Goal: Task Accomplishment & Management: Manage account settings

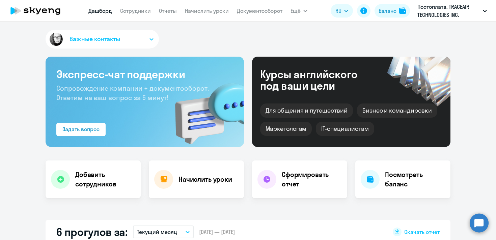
select select "30"
click at [146, 14] on link "Сотрудники" at bounding box center [135, 10] width 31 height 7
select select "30"
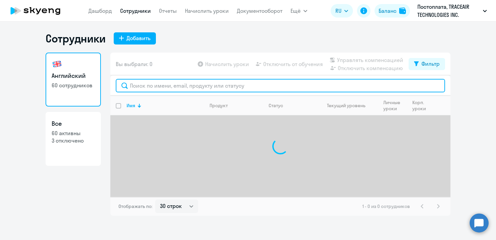
click at [167, 88] on input "text" at bounding box center [280, 85] width 329 height 13
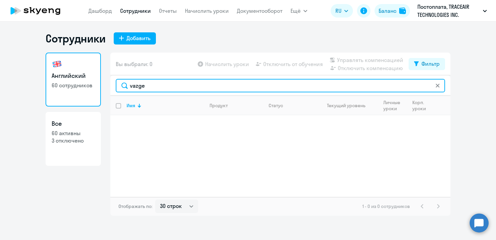
click at [173, 89] on input "vazge" at bounding box center [280, 85] width 329 height 13
click at [213, 84] on input "vazge" at bounding box center [280, 85] width 329 height 13
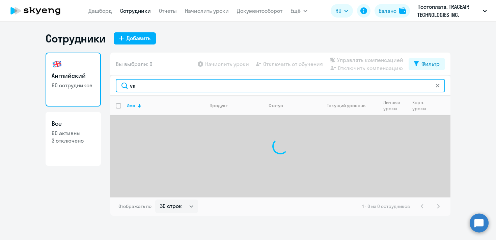
type input "v"
paste input "[EMAIL_ADDRESS][DOMAIN_NAME]"
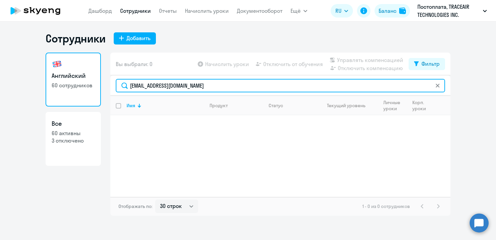
type input "[EMAIL_ADDRESS][DOMAIN_NAME]"
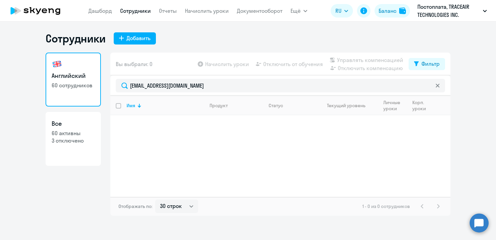
click at [142, 11] on link "Сотрудники" at bounding box center [135, 10] width 31 height 7
click at [167, 10] on link "Отчеты" at bounding box center [168, 10] width 18 height 7
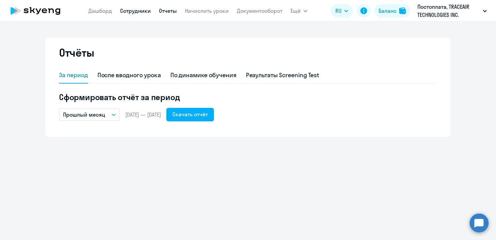
click at [148, 10] on link "Сотрудники" at bounding box center [135, 10] width 31 height 7
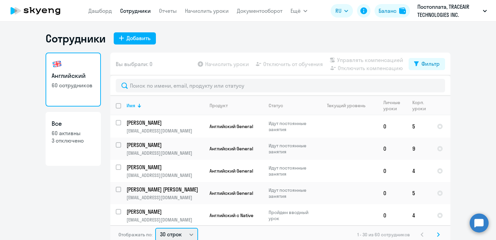
click at [191, 232] on select "30 строк 50 строк 100 строк" at bounding box center [176, 234] width 43 height 13
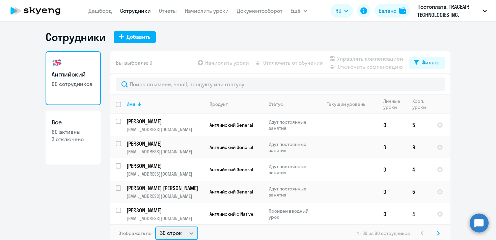
select select "100"
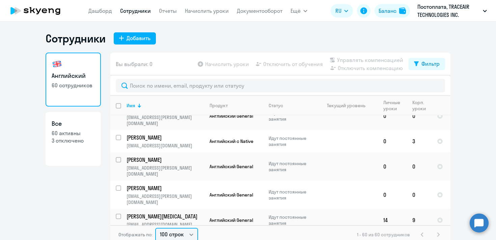
scroll to position [4, 0]
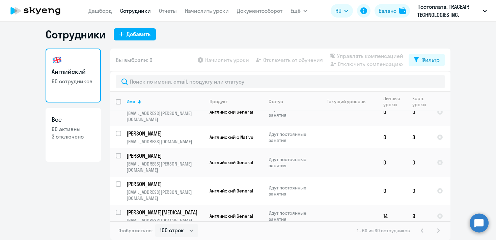
click at [436, 230] on div "1 - 60 из 60 сотрудников" at bounding box center [399, 231] width 85 height 8
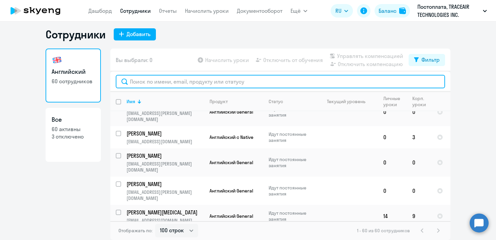
click at [284, 79] on input "text" at bounding box center [280, 81] width 329 height 13
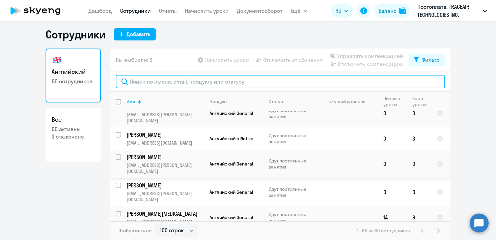
scroll to position [1347, 0]
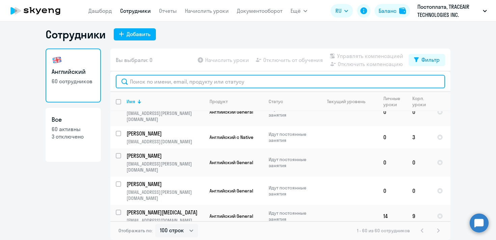
click at [186, 84] on input "text" at bounding box center [280, 81] width 329 height 13
click at [219, 79] on input "text" at bounding box center [280, 81] width 329 height 13
paste input "[EMAIL_ADDRESS][DOMAIN_NAME]"
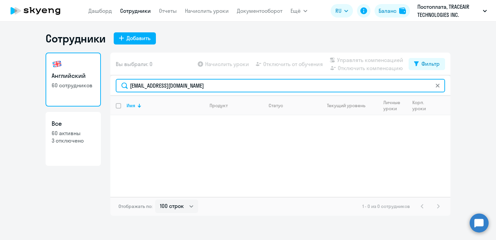
scroll to position [0, 0]
drag, startPoint x: 307, startPoint y: 83, endPoint x: 117, endPoint y: 87, distance: 189.3
click at [117, 87] on input "[EMAIL_ADDRESS][DOMAIN_NAME]" at bounding box center [280, 85] width 329 height 13
paste input "khansanamyanv@gmail.com"
drag, startPoint x: 217, startPoint y: 88, endPoint x: 131, endPoint y: 87, distance: 86.4
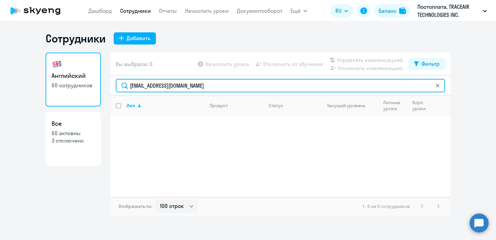
click at [131, 87] on input "khansanamyanv@gmail.com" at bounding box center [280, 85] width 329 height 13
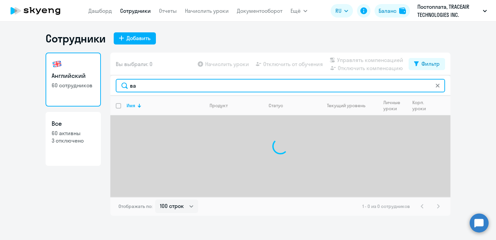
type input "в"
type input "х"
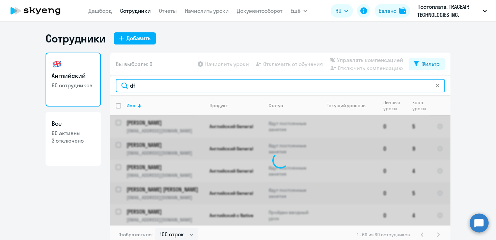
type input "d"
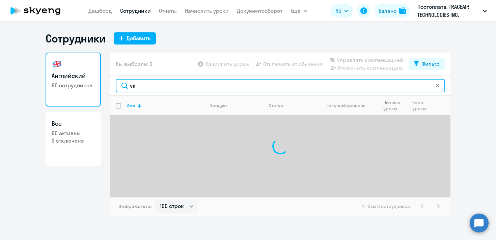
type input "v"
type input "khansaman"
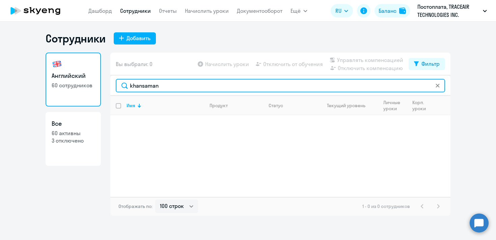
drag, startPoint x: 239, startPoint y: 88, endPoint x: 130, endPoint y: 86, distance: 109.0
click at [130, 86] on input "khansaman" at bounding box center [280, 85] width 329 height 13
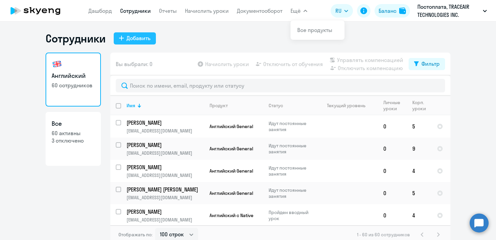
click at [141, 38] on div "Добавить" at bounding box center [139, 38] width 24 height 8
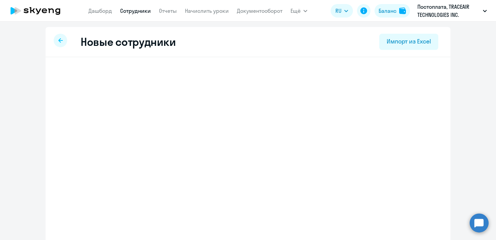
select select "english_adult_not_native_speaker"
select select "4"
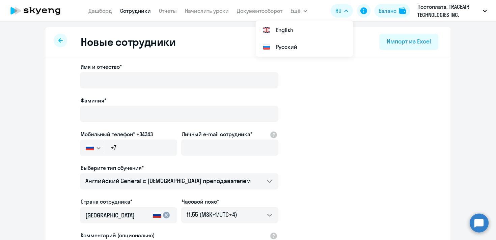
select select "english_adult_not_native_speaker"
select select "4"
click at [138, 14] on link "Сотрудники" at bounding box center [135, 10] width 31 height 7
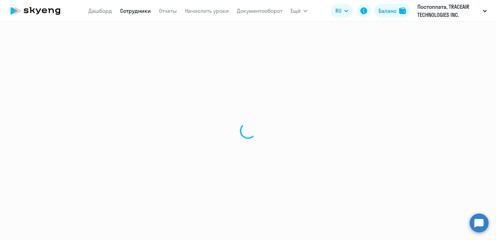
select select "30"
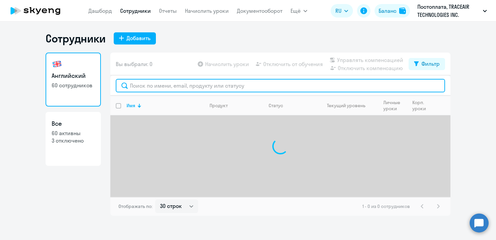
click at [175, 89] on input "text" at bounding box center [280, 85] width 329 height 13
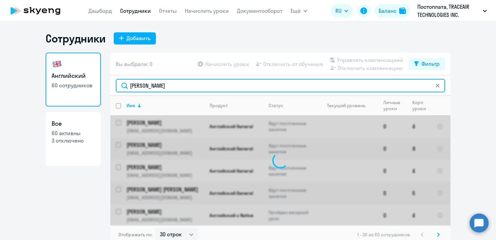
type input "[PERSON_NAME]"
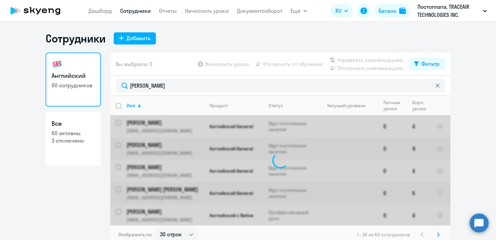
click at [89, 208] on div "Английский 60 сотрудников Все 60 активны 3 отключено" at bounding box center [73, 147] width 55 height 188
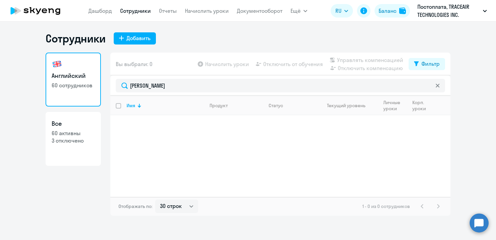
click at [144, 10] on link "Сотрудники" at bounding box center [135, 10] width 31 height 7
click at [146, 13] on link "Сотрудники" at bounding box center [135, 10] width 31 height 7
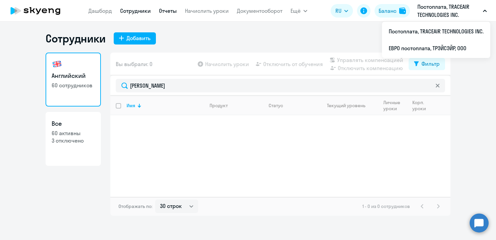
click at [169, 10] on link "Отчеты" at bounding box center [168, 10] width 18 height 7
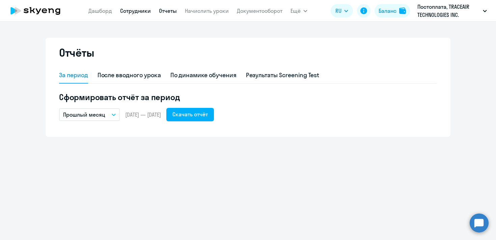
click at [138, 10] on link "Сотрудники" at bounding box center [135, 10] width 31 height 7
select select "30"
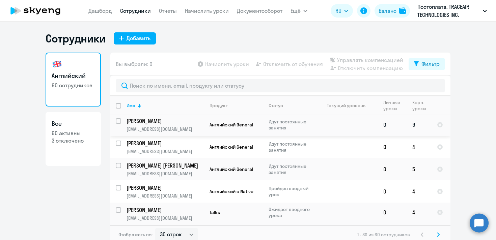
scroll to position [25, 0]
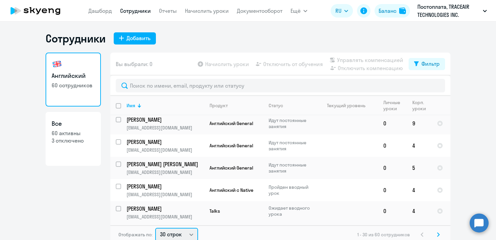
click at [187, 236] on select "30 строк 50 строк 100 строк" at bounding box center [176, 234] width 43 height 13
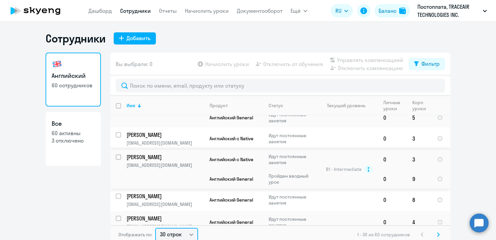
scroll to position [4, 0]
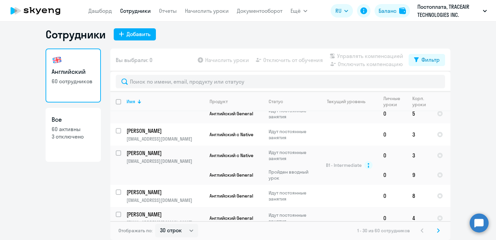
click at [437, 230] on svg-icon at bounding box center [438, 231] width 8 height 8
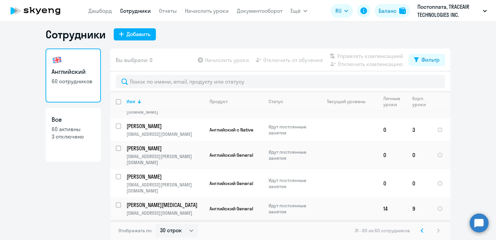
scroll to position [586, 0]
click at [439, 230] on div "31 - 60 из 60 сотрудников" at bounding box center [399, 231] width 88 height 8
click at [440, 230] on div "31 - 60 из 60 сотрудников" at bounding box center [399, 231] width 88 height 8
click at [439, 230] on div "31 - 60 из 60 сотрудников" at bounding box center [399, 231] width 88 height 8
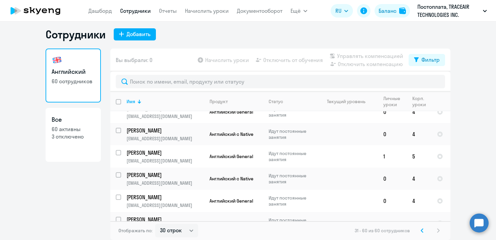
scroll to position [0, 0]
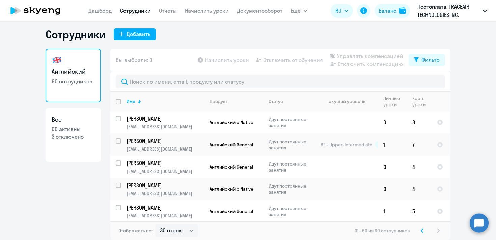
click at [139, 11] on link "Сотрудники" at bounding box center [135, 10] width 31 height 7
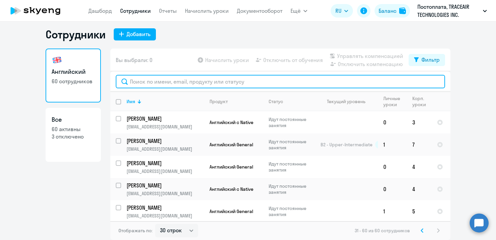
click at [208, 83] on input "text" at bounding box center [280, 81] width 329 height 13
paste input "[EMAIL_ADDRESS][DOMAIN_NAME]"
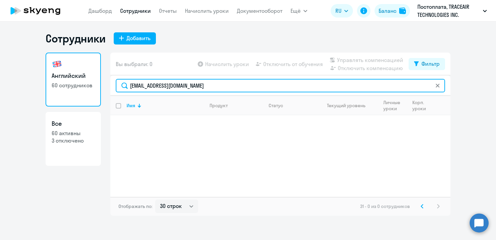
type input "[EMAIL_ADDRESS][DOMAIN_NAME]"
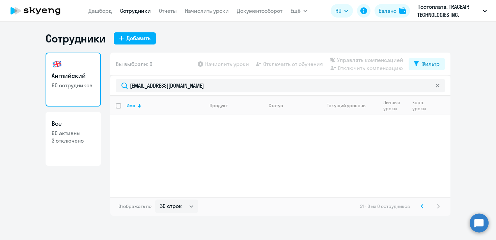
click at [78, 140] on p "3 отключено" at bounding box center [73, 140] width 43 height 7
select select "30"
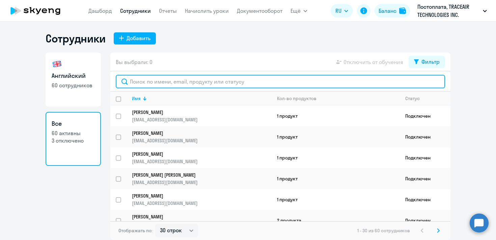
click at [223, 82] on input "text" at bounding box center [280, 81] width 329 height 13
paste input "[EMAIL_ADDRESS][DOMAIN_NAME]"
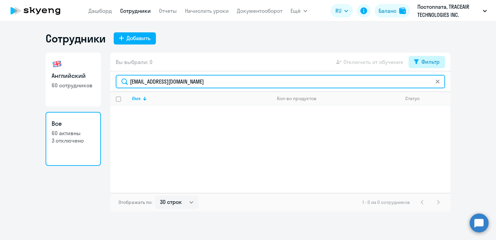
type input "[EMAIL_ADDRESS][DOMAIN_NAME]"
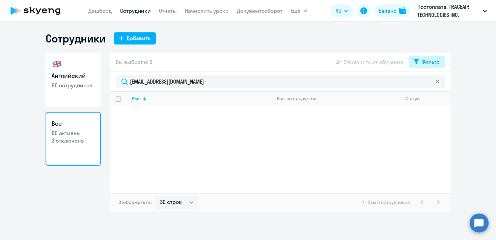
click at [444, 63] on button "Фильтр" at bounding box center [427, 62] width 36 height 12
click at [433, 84] on span at bounding box center [433, 84] width 11 height 7
click at [428, 84] on input "checkbox" at bounding box center [428, 84] width 0 height 0
checkbox input "true"
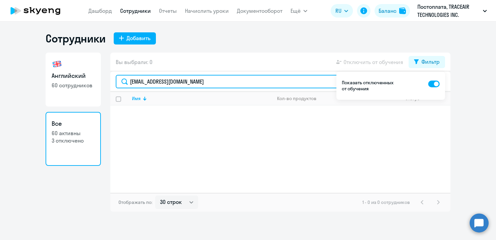
click at [296, 86] on input "[EMAIL_ADDRESS][DOMAIN_NAME]" at bounding box center [280, 81] width 329 height 13
type input "v"
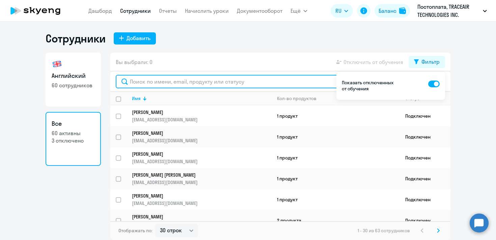
paste input "[EMAIL_ADDRESS][DOMAIN_NAME]"
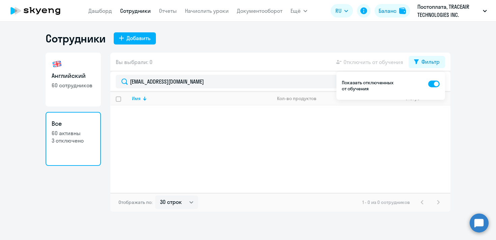
click at [475, 68] on ng-component "Сотрудники Добавить Английский 60 сотрудников Все 60 активны 3 отключено Вы выб…" at bounding box center [248, 122] width 496 height 180
click at [90, 128] on link "Все 60 активны 3 отключено" at bounding box center [73, 139] width 55 height 54
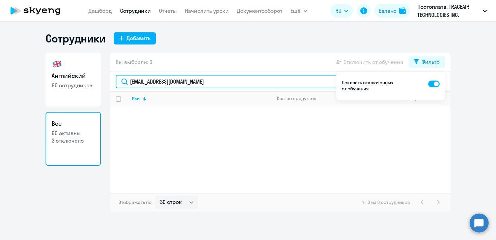
click at [291, 86] on input "[EMAIL_ADDRESS][DOMAIN_NAME]" at bounding box center [280, 81] width 329 height 13
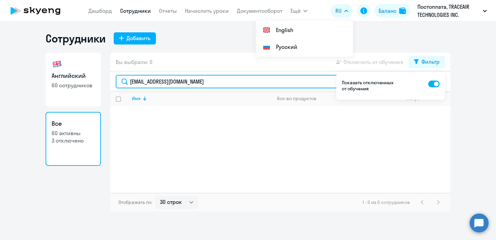
type input "v.khansanamyan@traceair.ne"
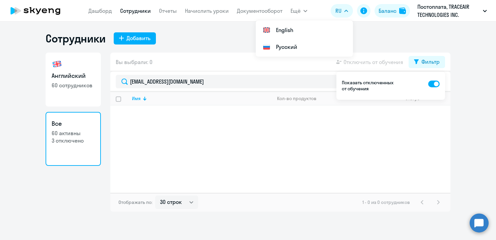
click at [383, 64] on app-table-action-button "Отключить от обучения" at bounding box center [369, 62] width 68 height 8
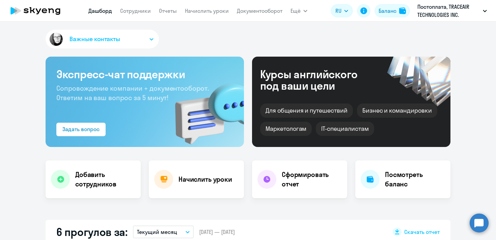
select select "30"
click at [137, 7] on link "Сотрудники" at bounding box center [135, 10] width 31 height 7
select select "30"
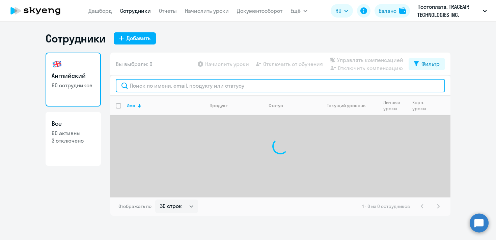
click at [190, 88] on input "text" at bounding box center [280, 85] width 329 height 13
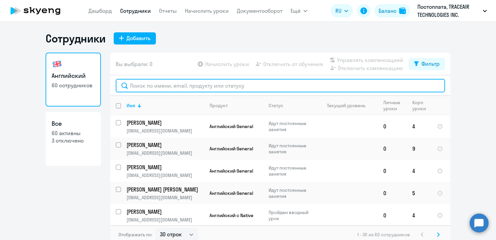
paste input "[EMAIL_ADDRESS][DOMAIN_NAME]"
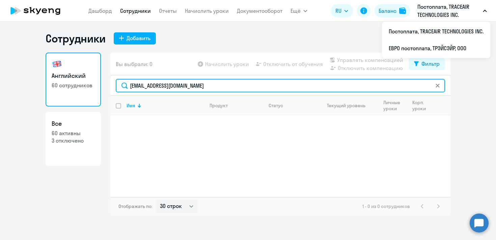
type input "[EMAIL_ADDRESS][DOMAIN_NAME]"
